Goal: Task Accomplishment & Management: Use online tool/utility

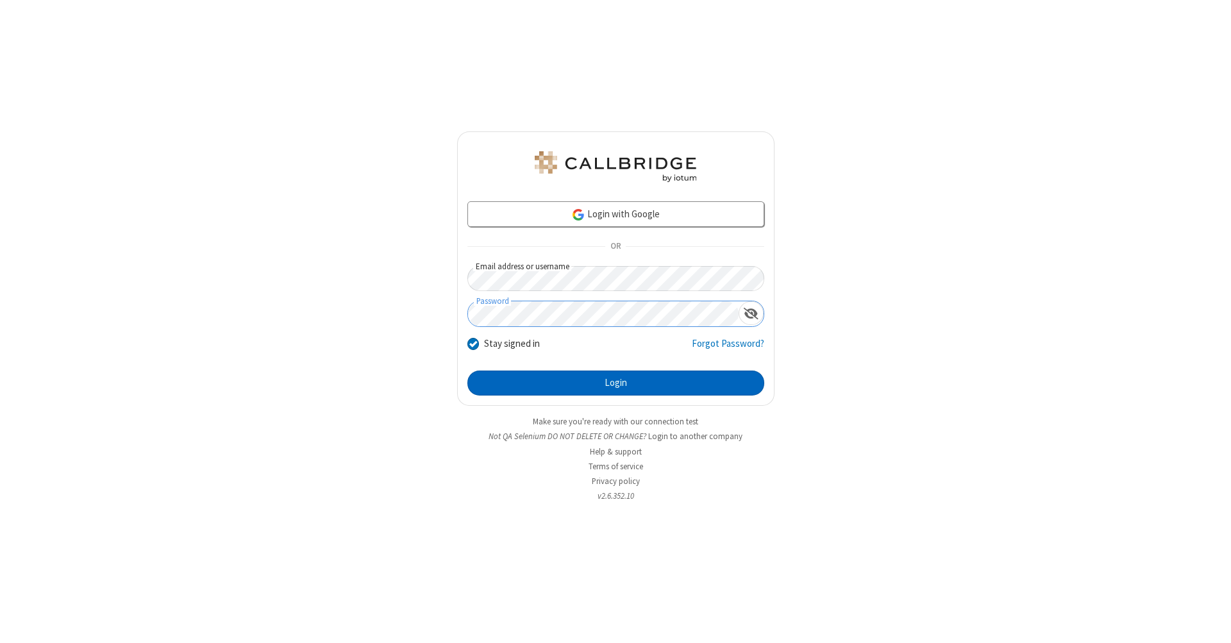
click at [615, 383] on button "Login" at bounding box center [615, 384] width 297 height 26
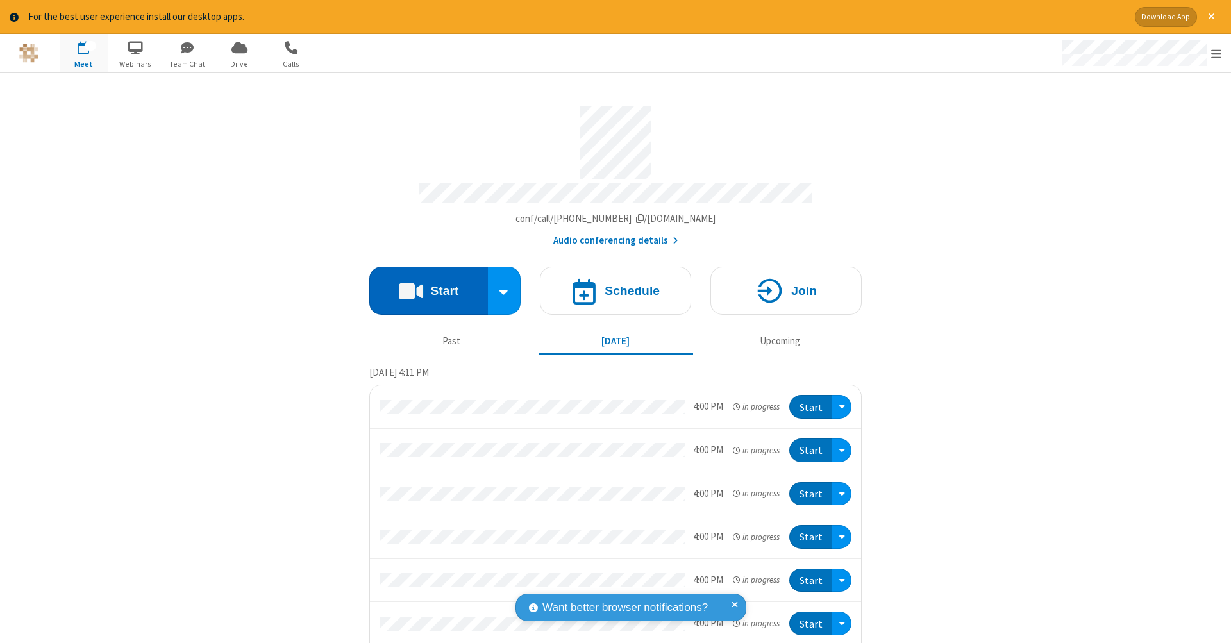
click at [423, 284] on button "Start" at bounding box center [428, 291] width 119 height 48
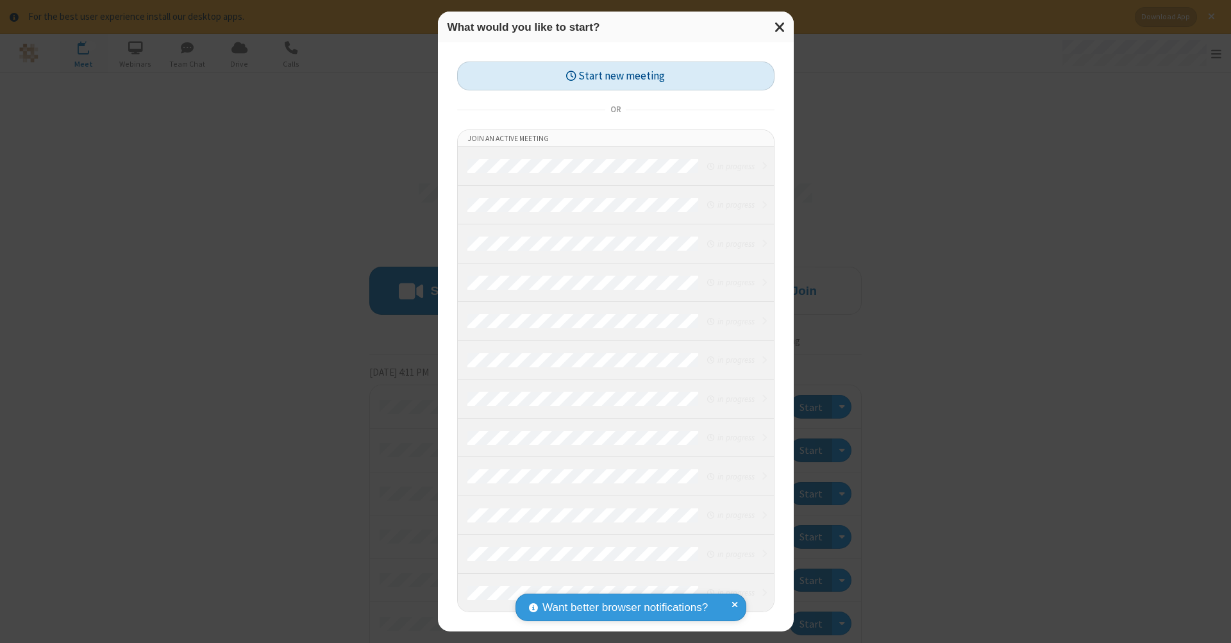
click at [615, 76] on button "Start new meeting" at bounding box center [615, 76] width 317 height 29
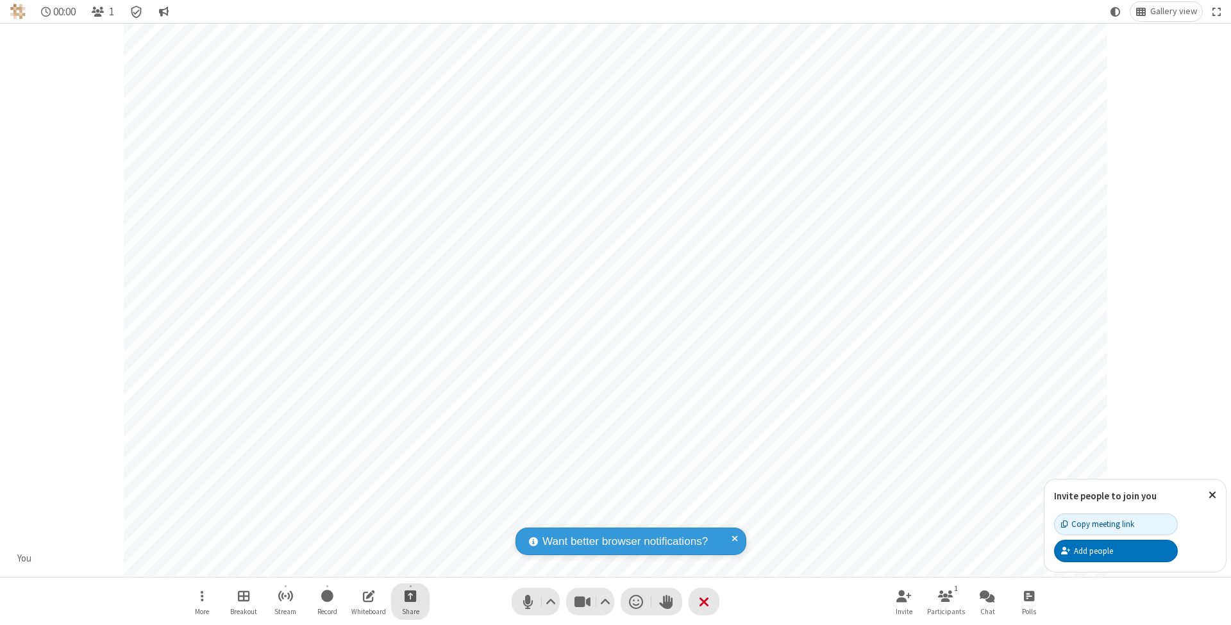
click at [410, 596] on span "Start sharing" at bounding box center [411, 596] width 12 height 16
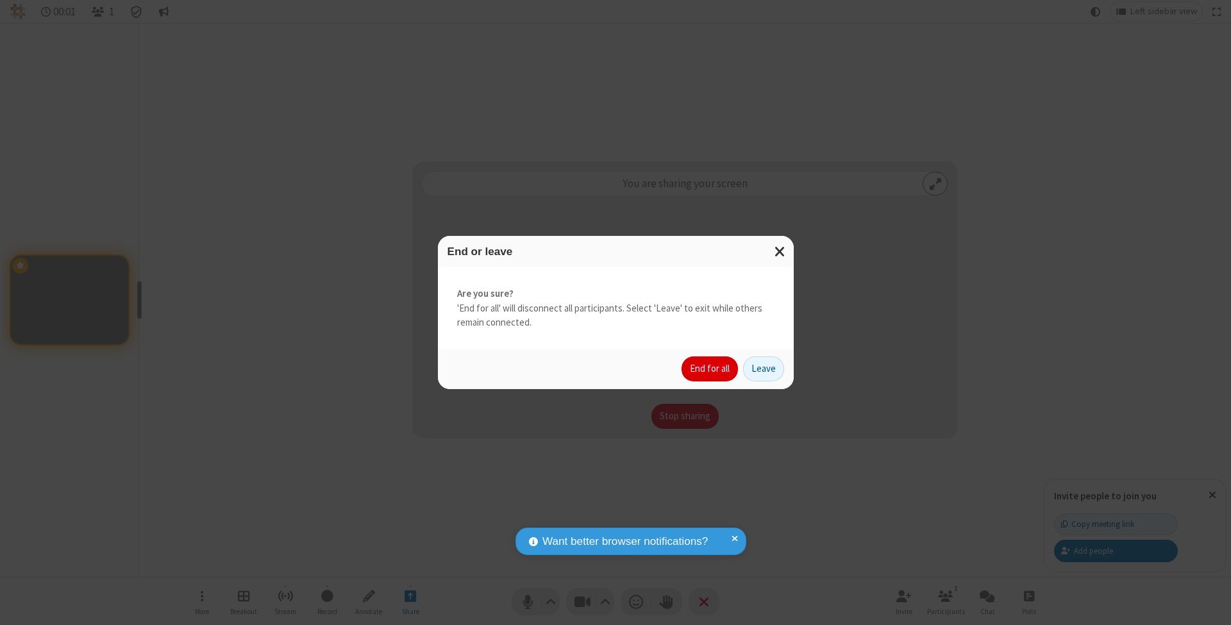
click at [710, 368] on button "End for all" at bounding box center [709, 369] width 56 height 26
